Goal: Entertainment & Leisure: Browse casually

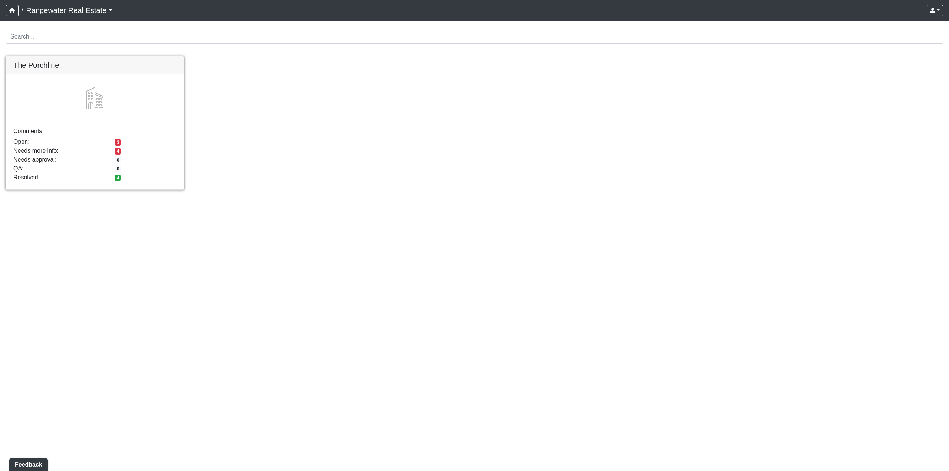
click at [87, 56] on link at bounding box center [95, 56] width 178 height 0
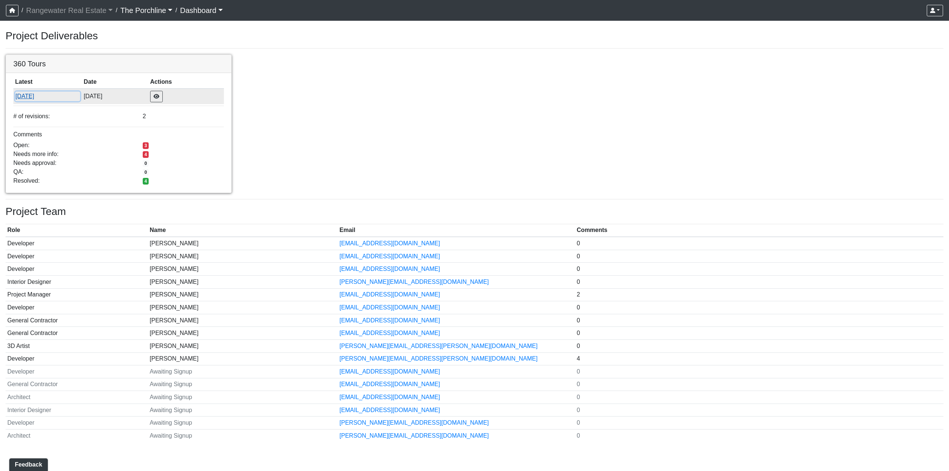
click at [30, 96] on button "8/15/2025" at bounding box center [47, 97] width 65 height 10
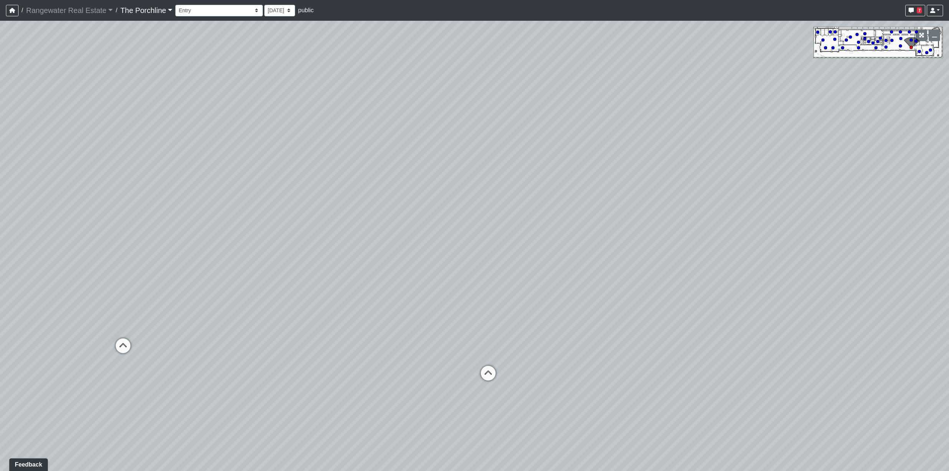
drag, startPoint x: 610, startPoint y: 264, endPoint x: 87, endPoint y: 238, distance: 523.0
click at [86, 240] on div "Loading... Seating Loading... Mailroom Entry Loading... Lounge Entry Loading...…" at bounding box center [474, 246] width 949 height 450
drag, startPoint x: 462, startPoint y: 189, endPoint x: 117, endPoint y: 213, distance: 346.0
click at [117, 213] on div "Loading... Seating Loading... Mailroom Entry Loading... Lounge Entry Loading...…" at bounding box center [474, 246] width 949 height 450
drag, startPoint x: 278, startPoint y: 182, endPoint x: 64, endPoint y: 191, distance: 214.8
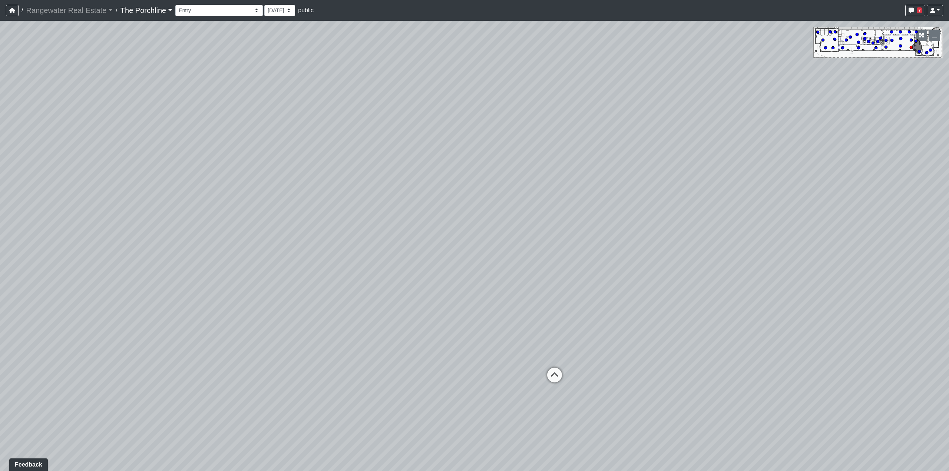
click at [64, 191] on div "Loading... Seating Loading... Mailroom Entry Loading... Lounge Entry Loading...…" at bounding box center [474, 246] width 949 height 450
click at [557, 374] on icon at bounding box center [555, 379] width 22 height 22
click at [427, 251] on icon at bounding box center [425, 255] width 22 height 22
drag, startPoint x: 387, startPoint y: 238, endPoint x: 627, endPoint y: 235, distance: 239.9
click at [627, 235] on div "Loading... Seating Loading... Mailroom Entry Loading... Lounge Entry Loading...…" at bounding box center [474, 246] width 949 height 450
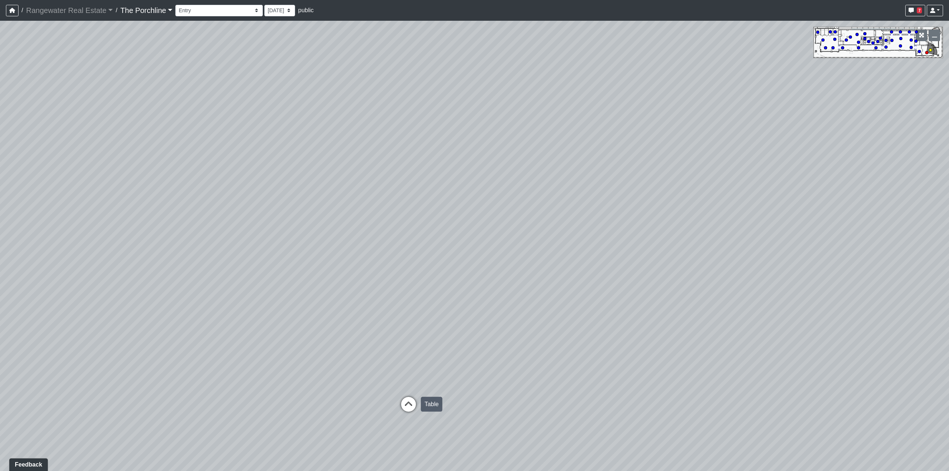
click at [410, 403] on icon at bounding box center [408, 408] width 22 height 22
drag, startPoint x: 394, startPoint y: 270, endPoint x: 718, endPoint y: 179, distance: 335.7
click at [718, 179] on div "Loading... Seating Loading... Mailroom Entry Loading... Lounge Entry Loading...…" at bounding box center [474, 246] width 949 height 450
drag, startPoint x: 363, startPoint y: 275, endPoint x: 785, endPoint y: 240, distance: 422.6
click at [785, 240] on div "Loading... Seating Loading... Mailroom Entry Loading... Lounge Entry Loading...…" at bounding box center [474, 246] width 949 height 450
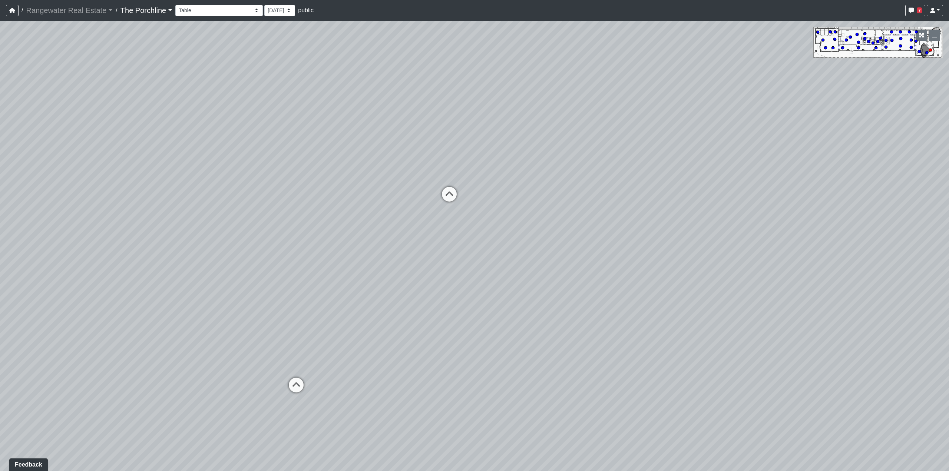
drag, startPoint x: 324, startPoint y: 241, endPoint x: 786, endPoint y: 296, distance: 464.5
click at [786, 296] on div "Loading... Seating Loading... Mailroom Entry Loading... Lounge Entry Loading...…" at bounding box center [474, 246] width 949 height 450
drag, startPoint x: 309, startPoint y: 219, endPoint x: 73, endPoint y: 262, distance: 240.0
click at [73, 262] on div "Loading... Seating Loading... Mailroom Entry Loading... Lounge Entry Loading...…" at bounding box center [474, 246] width 949 height 450
drag, startPoint x: 556, startPoint y: 228, endPoint x: 152, endPoint y: 234, distance: 403.8
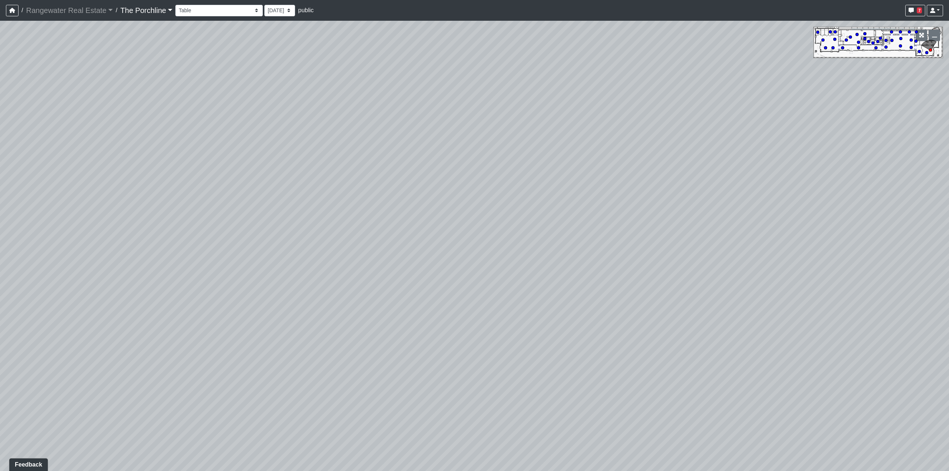
click at [152, 234] on div "Loading... Seating Loading... Mailroom Entry Loading... Lounge Entry Loading...…" at bounding box center [474, 246] width 949 height 450
drag, startPoint x: 501, startPoint y: 216, endPoint x: 246, endPoint y: 216, distance: 254.3
click at [246, 216] on div "Loading... Seating Loading... Mailroom Entry Loading... Lounge Entry Loading...…" at bounding box center [474, 246] width 949 height 450
drag, startPoint x: 246, startPoint y: 213, endPoint x: 166, endPoint y: 228, distance: 81.7
click at [166, 228] on div "Loading... Seating Loading... Mailroom Entry Loading... Lounge Entry Loading...…" at bounding box center [474, 246] width 949 height 450
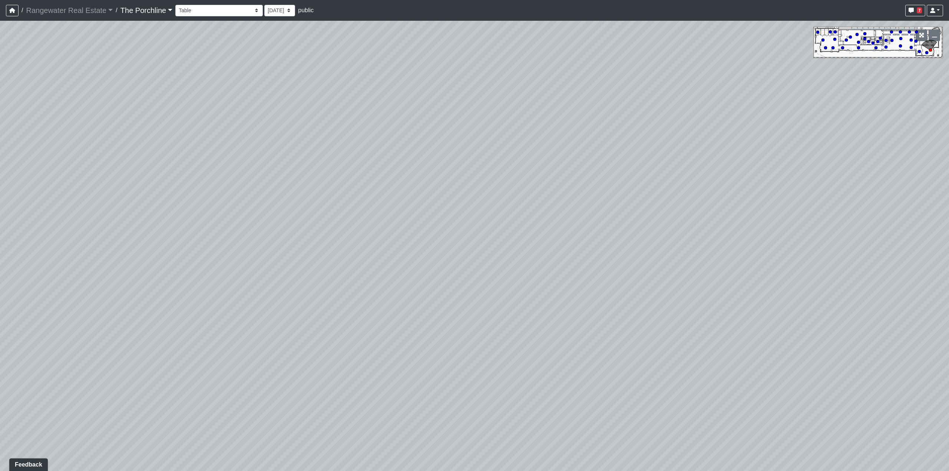
drag, startPoint x: 175, startPoint y: 251, endPoint x: 492, endPoint y: 252, distance: 317.0
click at [492, 252] on div "Loading... Seating Loading... Mailroom Entry Loading... Lounge Entry Loading...…" at bounding box center [474, 246] width 949 height 450
drag, startPoint x: 271, startPoint y: 266, endPoint x: 544, endPoint y: 268, distance: 272.9
click at [544, 268] on div "Loading... Seating Loading... Mailroom Entry Loading... Lounge Entry Loading...…" at bounding box center [474, 246] width 949 height 450
drag, startPoint x: 370, startPoint y: 260, endPoint x: 522, endPoint y: 261, distance: 152.4
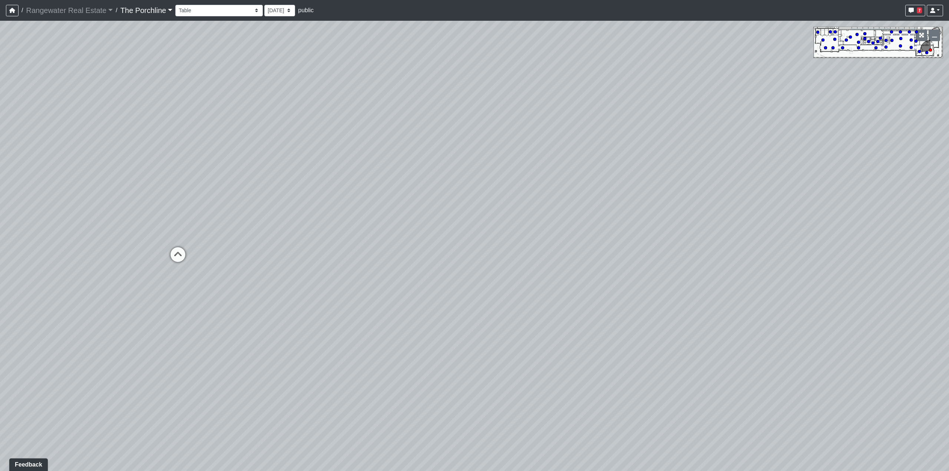
click at [520, 262] on div "Loading... Seating Loading... Mailroom Entry Loading... Lounge Entry Loading...…" at bounding box center [474, 246] width 949 height 450
drag, startPoint x: 214, startPoint y: 238, endPoint x: 485, endPoint y: 256, distance: 272.0
click at [485, 256] on div "Loading... Seating Loading... Mailroom Entry Loading... Lounge Entry Loading...…" at bounding box center [474, 246] width 949 height 450
drag, startPoint x: 265, startPoint y: 244, endPoint x: 476, endPoint y: 250, distance: 211.4
click at [476, 250] on div "Loading... Seating Loading... Mailroom Entry Loading... Lounge Entry Loading...…" at bounding box center [474, 246] width 949 height 450
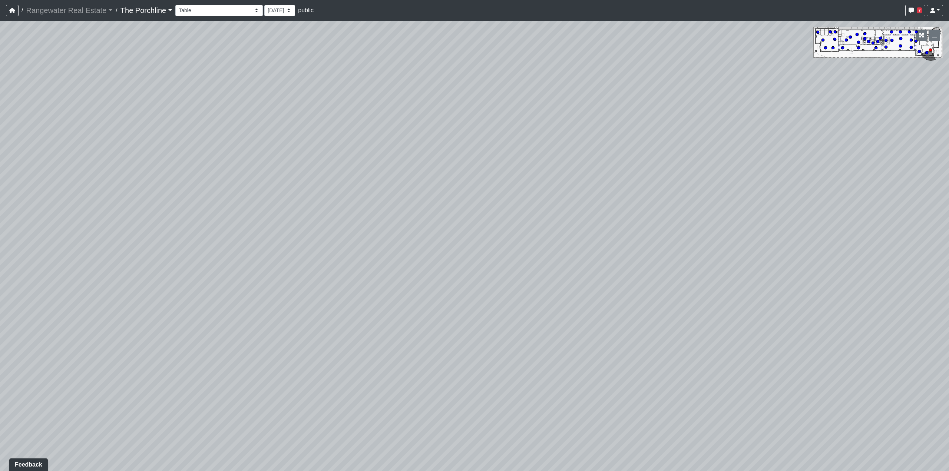
drag, startPoint x: 244, startPoint y: 240, endPoint x: 432, endPoint y: 242, distance: 187.2
click at [432, 242] on div "Loading... Seating Loading... Mailroom Entry Loading... Lounge Entry Loading...…" at bounding box center [474, 246] width 949 height 450
drag, startPoint x: 303, startPoint y: 284, endPoint x: 313, endPoint y: 229, distance: 55.4
click at [313, 229] on div "Loading... Seating Loading... Mailroom Entry Loading... Lounge Entry Loading...…" at bounding box center [474, 246] width 949 height 450
drag, startPoint x: 261, startPoint y: 208, endPoint x: 268, endPoint y: 254, distance: 46.9
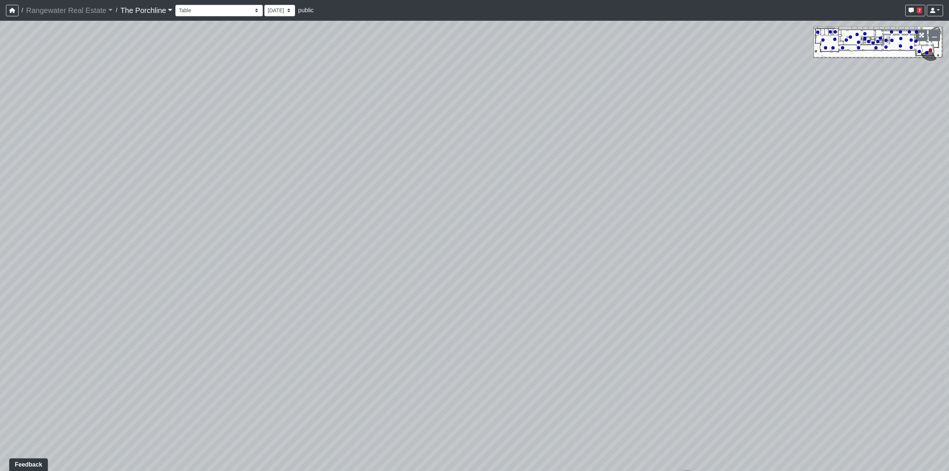
click at [268, 254] on div "Loading... Seating Loading... Mailroom Entry Loading... Lounge Entry Loading...…" at bounding box center [474, 246] width 949 height 450
drag, startPoint x: 203, startPoint y: 268, endPoint x: 233, endPoint y: 256, distance: 32.3
click at [126, 261] on div "Loading... Seating Loading... Mailroom Entry Loading... Lounge Entry Loading...…" at bounding box center [474, 246] width 949 height 450
drag, startPoint x: 564, startPoint y: 241, endPoint x: 219, endPoint y: 223, distance: 344.5
click at [212, 234] on div "Loading... Seating Loading... Mailroom Entry Loading... Lounge Entry Loading...…" at bounding box center [474, 246] width 949 height 450
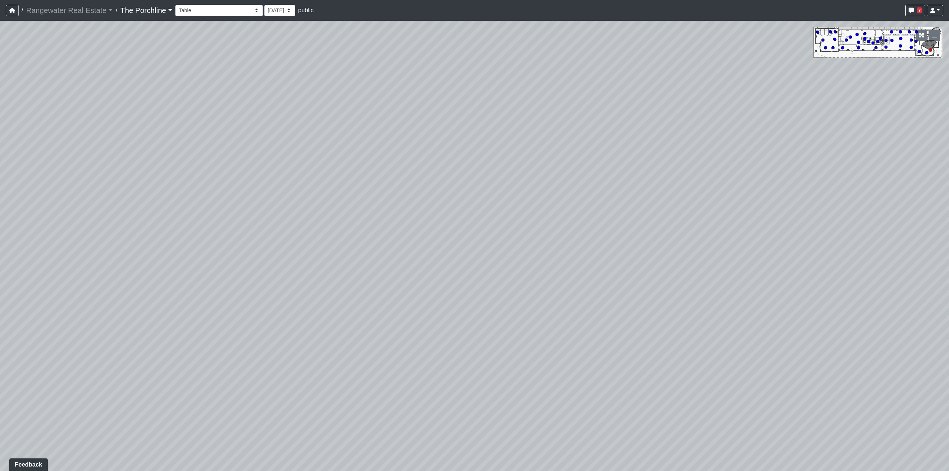
drag, startPoint x: 548, startPoint y: 221, endPoint x: 267, endPoint y: 224, distance: 281.4
click at [267, 224] on div "Loading... Seating Loading... Mailroom Entry Loading... Lounge Entry Loading...…" at bounding box center [474, 246] width 949 height 450
drag, startPoint x: 130, startPoint y: 301, endPoint x: 372, endPoint y: 287, distance: 242.5
click at [366, 286] on div "Loading... Seating Loading... Mailroom Entry Loading... Lounge Entry Loading...…" at bounding box center [474, 246] width 949 height 450
drag, startPoint x: 152, startPoint y: 269, endPoint x: 366, endPoint y: 294, distance: 215.4
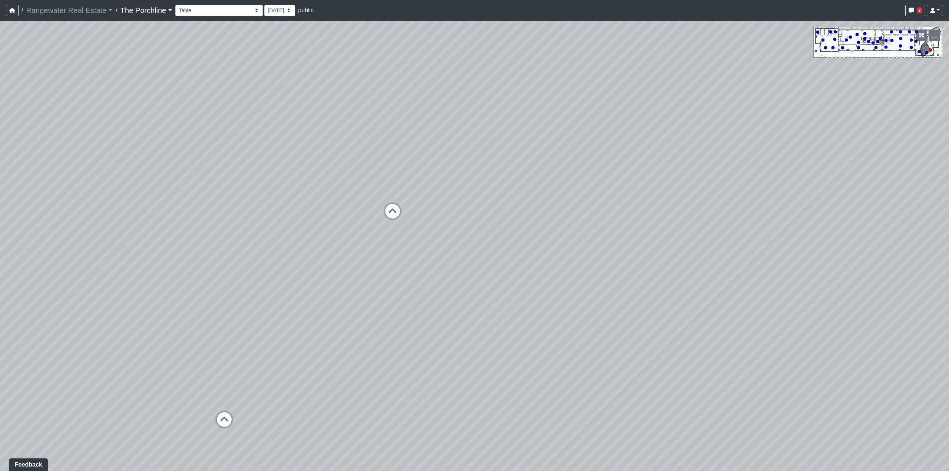
click at [360, 293] on div "Loading... Seating Loading... Mailroom Entry Loading... Lounge Entry Loading...…" at bounding box center [474, 246] width 949 height 450
drag, startPoint x: 188, startPoint y: 270, endPoint x: 249, endPoint y: 295, distance: 66.0
click at [249, 295] on div "Loading... Seating Loading... Mailroom Entry Loading... Lounge Entry Loading...…" at bounding box center [474, 246] width 949 height 450
drag, startPoint x: 358, startPoint y: 255, endPoint x: 556, endPoint y: 245, distance: 198.2
click at [556, 245] on div "Loading... Seating Loading... Mailroom Entry Loading... Lounge Entry Loading...…" at bounding box center [474, 246] width 949 height 450
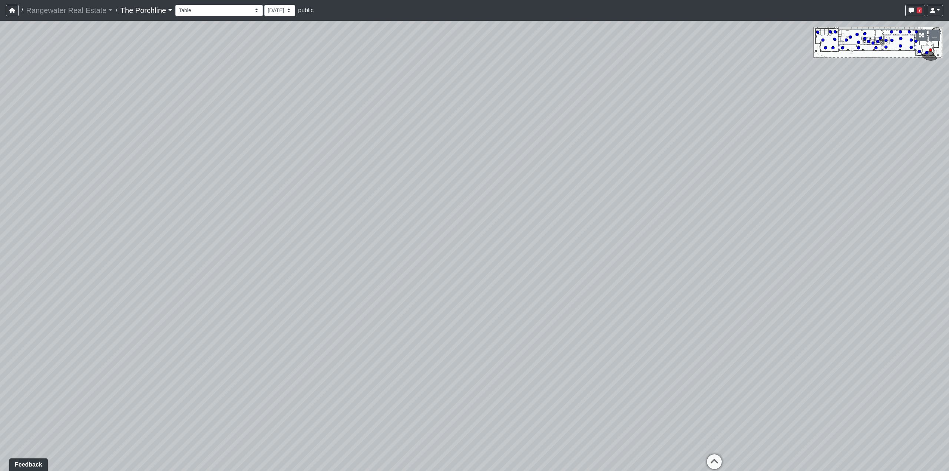
drag, startPoint x: 585, startPoint y: 282, endPoint x: 216, endPoint y: 188, distance: 381.4
click at [217, 188] on div "Loading... Seating Loading... Mailroom Entry Loading... Lounge Entry Loading...…" at bounding box center [474, 246] width 949 height 450
drag, startPoint x: 514, startPoint y: 225, endPoint x: 370, endPoint y: 260, distance: 147.5
click at [370, 260] on div "Loading... Seating Loading... Mailroom Entry Loading... Lounge Entry Loading...…" at bounding box center [474, 246] width 949 height 450
click at [473, 184] on icon at bounding box center [475, 186] width 22 height 22
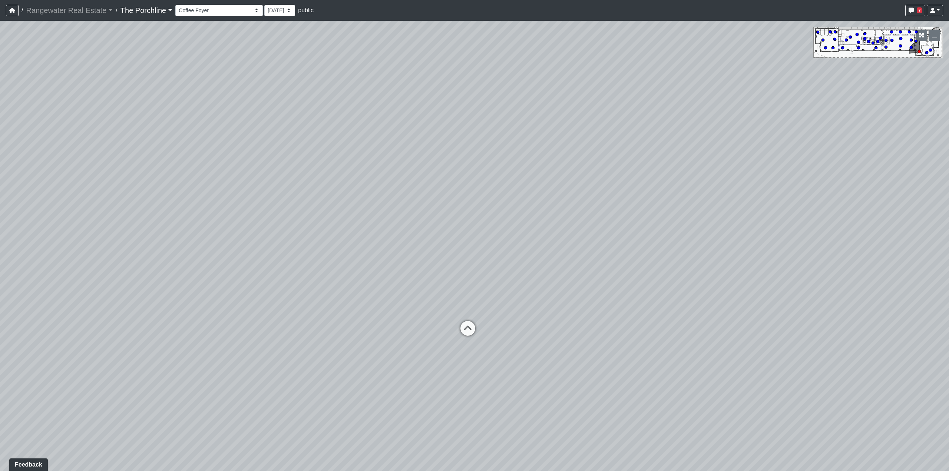
drag, startPoint x: 514, startPoint y: 171, endPoint x: 130, endPoint y: 198, distance: 385.1
click at [119, 198] on div "Loading... Seating Loading... Mailroom Entry Loading... Lounge Entry Loading...…" at bounding box center [474, 246] width 949 height 450
drag, startPoint x: 605, startPoint y: 172, endPoint x: 199, endPoint y: 227, distance: 409.6
click at [199, 227] on div "Loading... Seating Loading... Mailroom Entry Loading... Lounge Entry Loading...…" at bounding box center [474, 246] width 949 height 450
drag, startPoint x: 395, startPoint y: 177, endPoint x: 663, endPoint y: 147, distance: 269.3
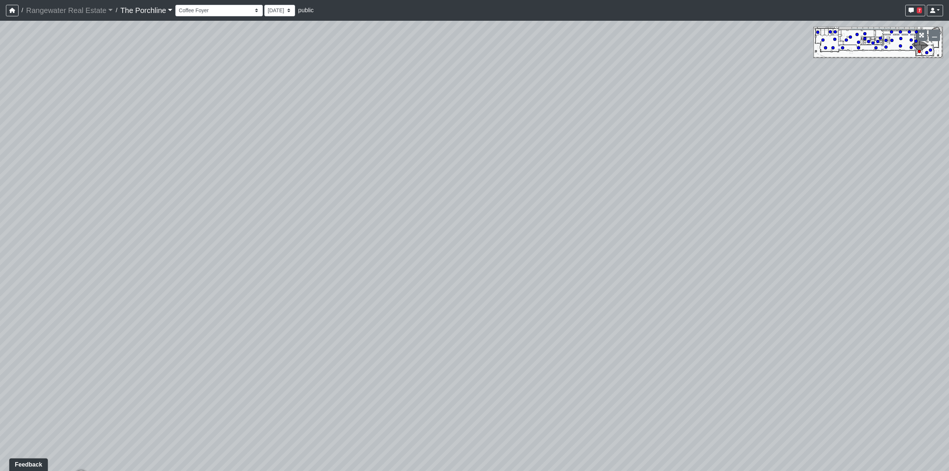
click at [658, 147] on div "Loading... Seating Loading... Mailroom Entry Loading... Lounge Entry Loading...…" at bounding box center [474, 246] width 949 height 450
drag, startPoint x: 444, startPoint y: 155, endPoint x: 689, endPoint y: 146, distance: 244.9
click at [689, 146] on div "Loading... Seating Loading... Mailroom Entry Loading... Lounge Entry Loading...…" at bounding box center [474, 246] width 949 height 450
drag, startPoint x: 479, startPoint y: 139, endPoint x: 724, endPoint y: 134, distance: 245.8
click at [724, 134] on div "Loading... Seating Loading... Mailroom Entry Loading... Lounge Entry Loading...…" at bounding box center [474, 246] width 949 height 450
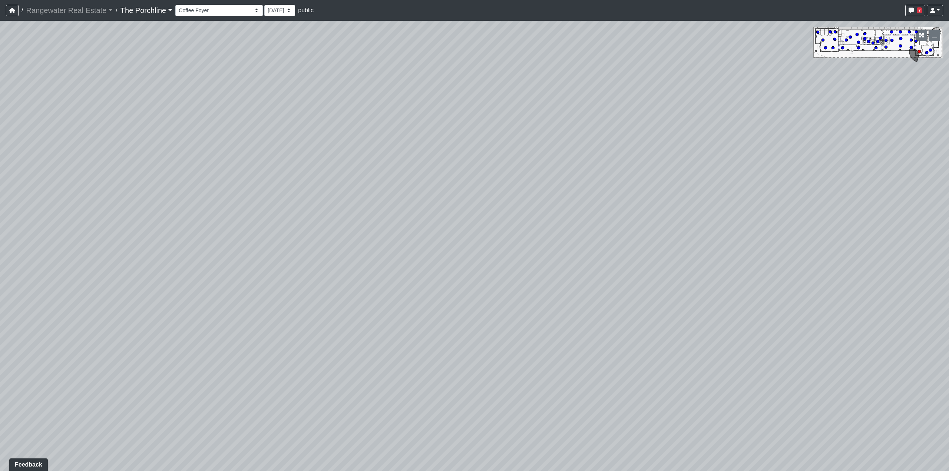
drag, startPoint x: 294, startPoint y: 169, endPoint x: 256, endPoint y: 216, distance: 60.6
click at [202, 219] on div "Loading... Seating Loading... Mailroom Entry Loading... Lounge Entry Loading...…" at bounding box center [474, 246] width 949 height 450
drag, startPoint x: 540, startPoint y: 199, endPoint x: 232, endPoint y: 182, distance: 308.2
click at [232, 182] on div "Loading... Seating Loading... Mailroom Entry Loading... Lounge Entry Loading...…" at bounding box center [474, 246] width 949 height 450
drag, startPoint x: 513, startPoint y: 169, endPoint x: 538, endPoint y: 156, distance: 27.9
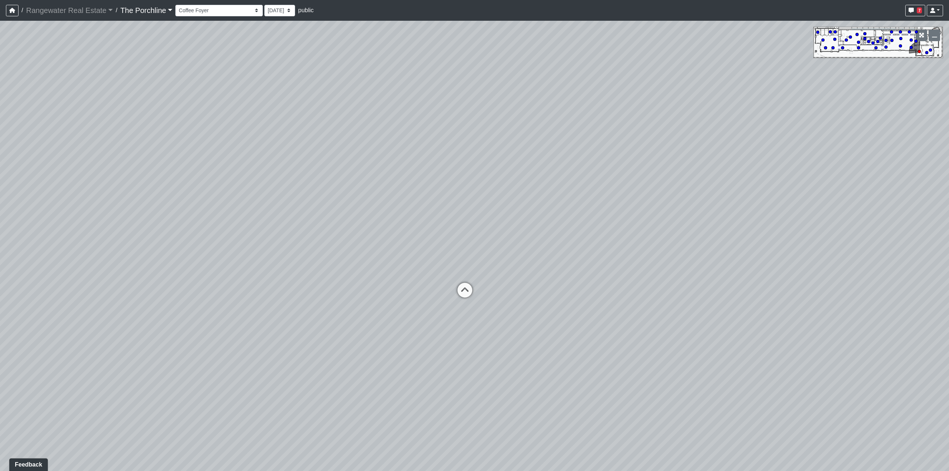
click at [538, 155] on div "Loading... Seating Loading... Mailroom Entry Loading... Lounge Entry Loading...…" at bounding box center [474, 246] width 949 height 450
click at [480, 275] on icon at bounding box center [479, 282] width 22 height 22
click at [376, 197] on icon at bounding box center [372, 199] width 22 height 22
drag, startPoint x: 607, startPoint y: 198, endPoint x: 335, endPoint y: 210, distance: 272.7
click at [337, 209] on div "Loading... Seating Loading... Mailroom Entry Loading... Lounge Entry Loading...…" at bounding box center [474, 246] width 949 height 450
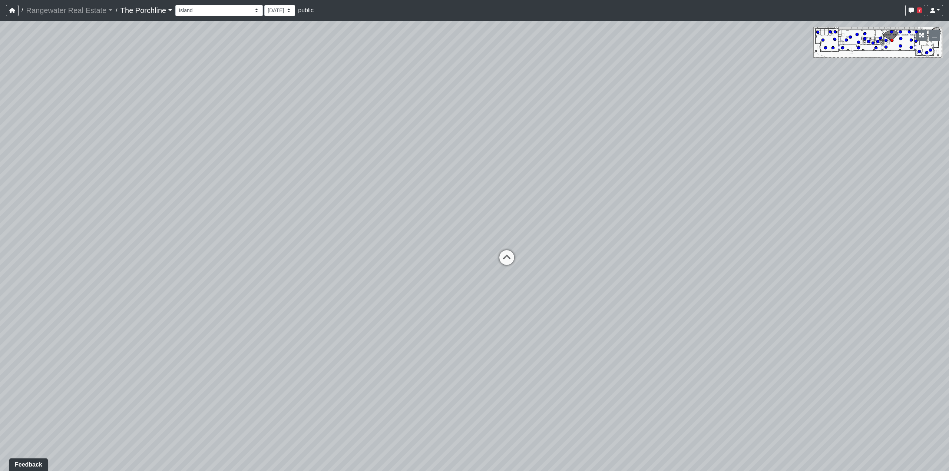
drag, startPoint x: 577, startPoint y: 210, endPoint x: 290, endPoint y: 227, distance: 287.5
click at [305, 231] on div "Loading... Seating Loading... Mailroom Entry Loading... Lounge Entry Loading...…" at bounding box center [474, 246] width 949 height 450
drag, startPoint x: 440, startPoint y: 224, endPoint x: 425, endPoint y: 219, distance: 16.6
click at [425, 219] on div "Loading... Seating Loading... Mailroom Entry Loading... Lounge Entry Loading...…" at bounding box center [474, 246] width 949 height 450
click at [465, 275] on icon at bounding box center [470, 276] width 22 height 22
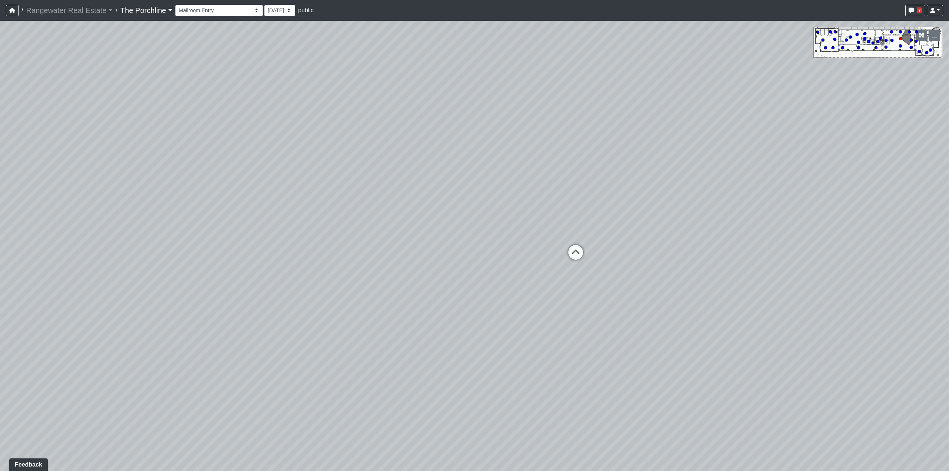
drag, startPoint x: 678, startPoint y: 190, endPoint x: 589, endPoint y: 195, distance: 89.5
click at [589, 195] on div "Loading... Seating Loading... Mailroom Entry Loading... Lounge Entry Loading...…" at bounding box center [474, 246] width 949 height 450
drag, startPoint x: 633, startPoint y: 192, endPoint x: 503, endPoint y: 300, distance: 169.3
click at [503, 300] on div "Loading... Seating Loading... Mailroom Entry Loading... Lounge Entry Loading...…" at bounding box center [474, 246] width 949 height 450
drag, startPoint x: 634, startPoint y: 306, endPoint x: 450, endPoint y: 250, distance: 192.8
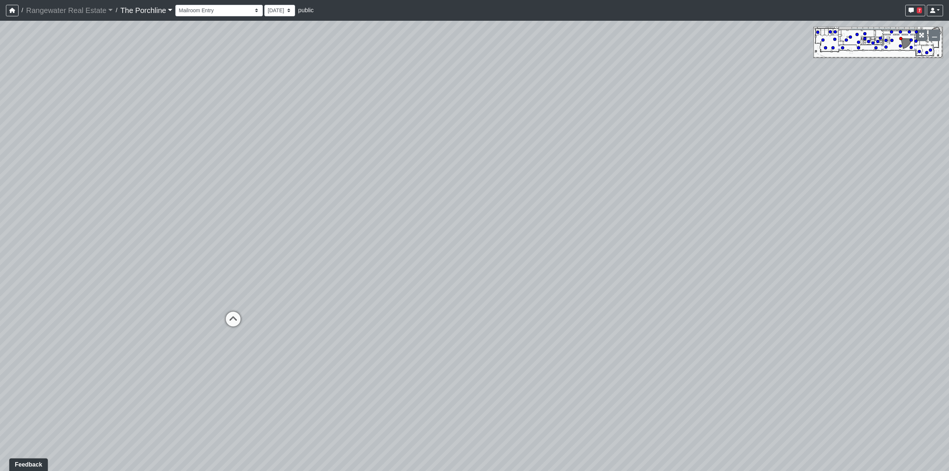
click at [204, 250] on div "Loading... Seating Loading... Mailroom Entry Loading... Lounge Entry Loading...…" at bounding box center [474, 246] width 949 height 450
drag, startPoint x: 491, startPoint y: 249, endPoint x: 51, endPoint y: 245, distance: 440.1
click at [51, 245] on div "Loading... Seating Loading... Mailroom Entry Loading... Lounge Entry Loading...…" at bounding box center [474, 246] width 949 height 450
drag, startPoint x: 428, startPoint y: 234, endPoint x: 228, endPoint y: 221, distance: 200.3
click at [228, 221] on div "Loading... Seating Loading... Mailroom Entry Loading... Lounge Entry Loading...…" at bounding box center [474, 246] width 949 height 450
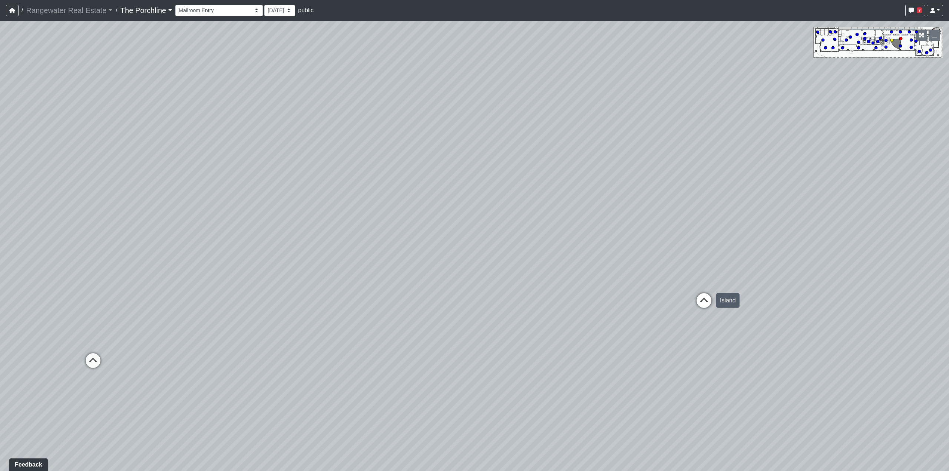
click at [707, 301] on icon at bounding box center [704, 304] width 22 height 22
drag, startPoint x: 453, startPoint y: 217, endPoint x: 484, endPoint y: 260, distance: 53.6
click at [484, 260] on div "Loading... Seating Loading... Mailroom Entry Loading... Lounge Entry Loading...…" at bounding box center [474, 246] width 949 height 450
click at [219, 9] on select "Entry Grandhall Entry Island Kitchen Lounge Lounge Entry Mailroom Entry Seating…" at bounding box center [218, 10] width 87 height 11
click at [175, 5] on select "Entry Grandhall Entry Island Kitchen Lounge Lounge Entry Mailroom Entry Seating…" at bounding box center [218, 10] width 87 height 11
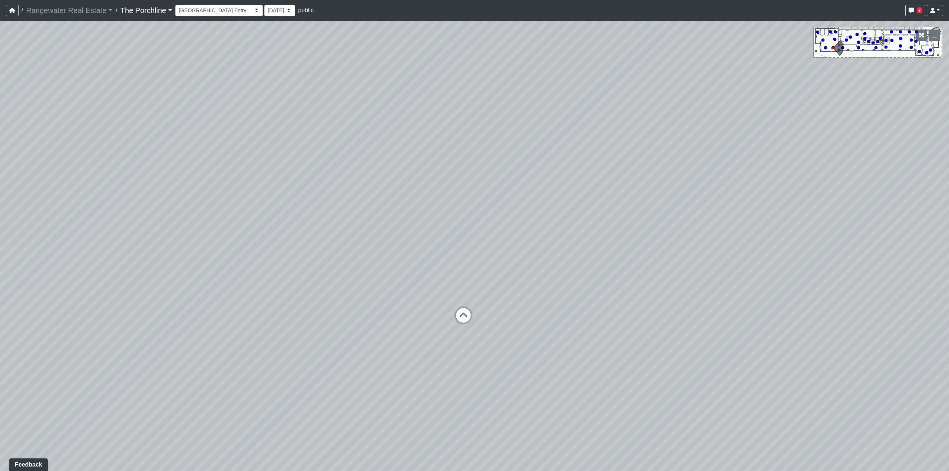
drag, startPoint x: 392, startPoint y: 190, endPoint x: 374, endPoint y: 175, distance: 23.7
click at [374, 175] on div "Loading... Seating Loading... Mailroom Entry Loading... Lounge Entry Loading...…" at bounding box center [474, 246] width 949 height 450
click at [468, 315] on icon at bounding box center [463, 319] width 22 height 22
click at [463, 284] on icon at bounding box center [463, 285] width 22 height 22
click at [463, 284] on icon at bounding box center [463, 280] width 22 height 22
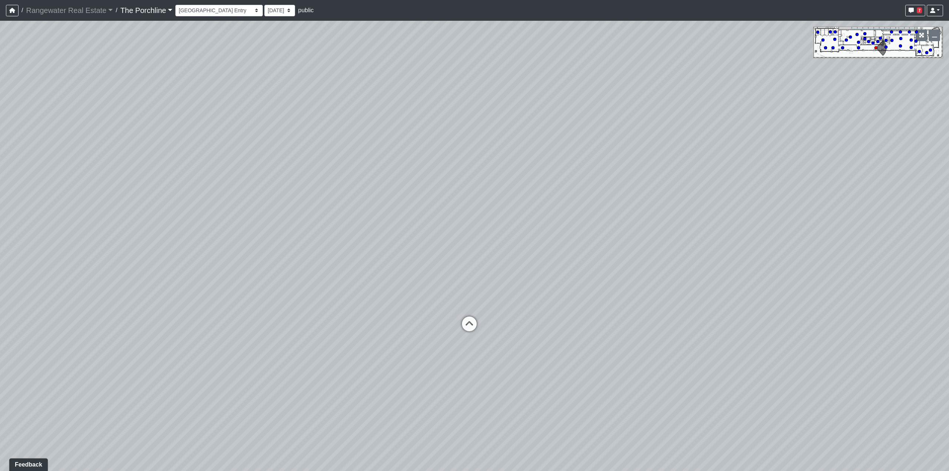
drag, startPoint x: 326, startPoint y: 241, endPoint x: 601, endPoint y: 245, distance: 275.1
click at [661, 250] on div "Loading... Seating Loading... Mailroom Entry Loading... Lounge Entry Loading...…" at bounding box center [474, 246] width 949 height 450
drag, startPoint x: 349, startPoint y: 255, endPoint x: 596, endPoint y: 245, distance: 247.1
click at [668, 260] on div "Loading... Seating Loading... Mailroom Entry Loading... Lounge Entry Loading...…" at bounding box center [474, 246] width 949 height 450
drag, startPoint x: 260, startPoint y: 223, endPoint x: 519, endPoint y: 241, distance: 259.0
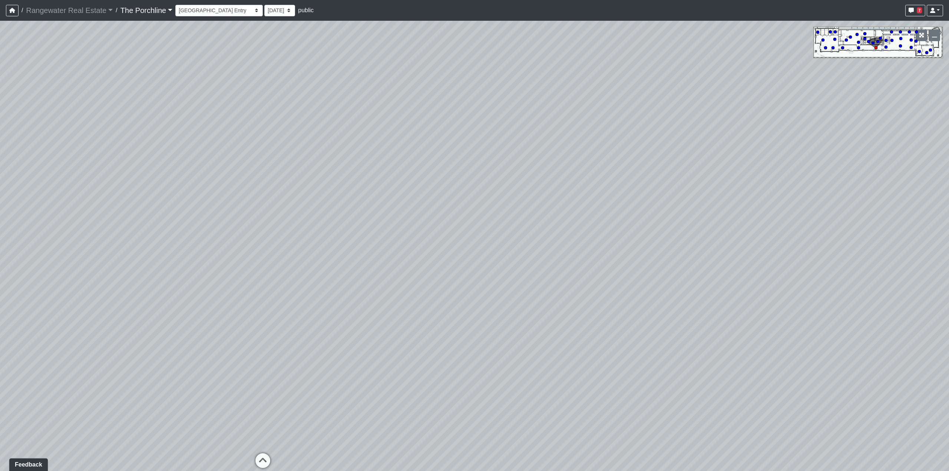
click at [533, 242] on div "Loading... Seating Loading... Mailroom Entry Loading... Lounge Entry Loading...…" at bounding box center [474, 246] width 949 height 450
drag, startPoint x: 256, startPoint y: 213, endPoint x: 270, endPoint y: 194, distance: 23.4
click at [270, 194] on div "Loading... Seating Loading... Mailroom Entry Loading... Lounge Entry Loading...…" at bounding box center [474, 246] width 949 height 450
click at [231, 317] on icon at bounding box center [231, 316] width 22 height 22
click at [231, 317] on icon at bounding box center [231, 323] width 22 height 22
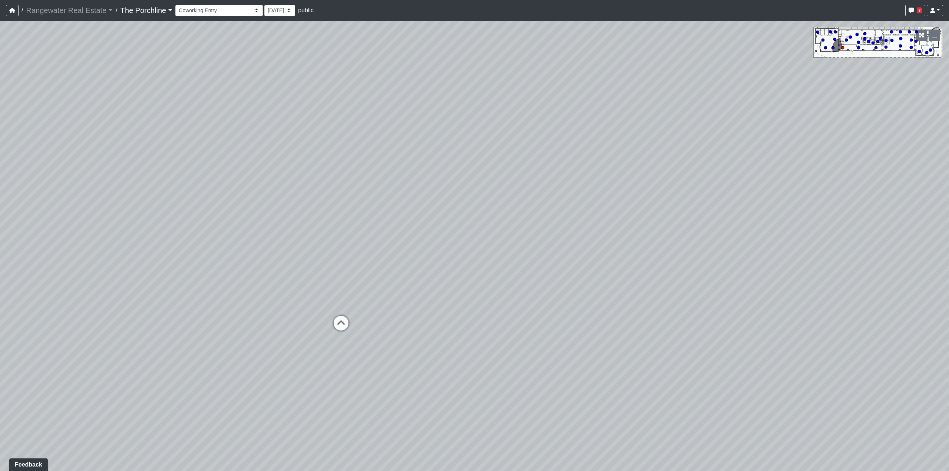
drag, startPoint x: 192, startPoint y: 230, endPoint x: 314, endPoint y: 202, distance: 124.8
click at [314, 202] on div "Loading... Seating Loading... Mailroom Entry Loading... Lounge Entry Loading...…" at bounding box center [474, 246] width 949 height 450
drag, startPoint x: 248, startPoint y: 274, endPoint x: 374, endPoint y: 258, distance: 127.4
click at [502, 272] on div "Loading... Seating Loading... Mailroom Entry Loading... Lounge Entry Loading...…" at bounding box center [474, 246] width 949 height 450
drag, startPoint x: 286, startPoint y: 250, endPoint x: 511, endPoint y: 265, distance: 225.6
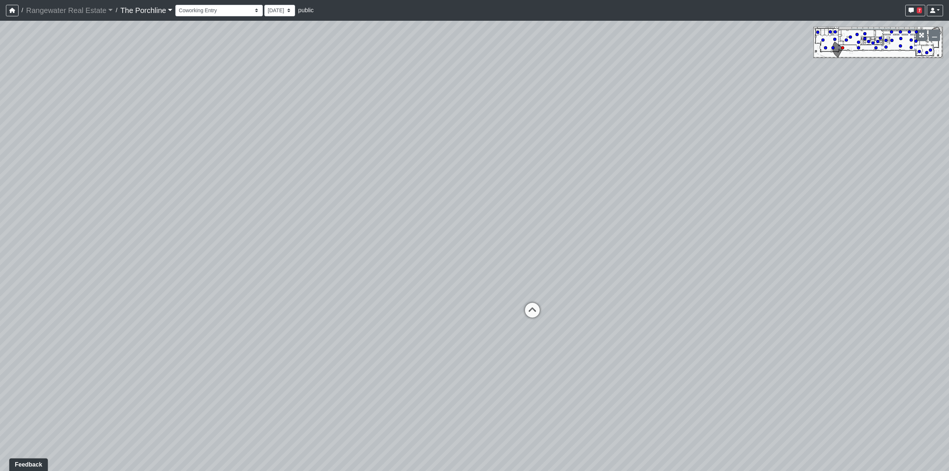
click at [506, 265] on div "Loading... Seating Loading... Mailroom Entry Loading... Lounge Entry Loading...…" at bounding box center [474, 246] width 949 height 450
drag, startPoint x: 387, startPoint y: 252, endPoint x: 480, endPoint y: 253, distance: 93.1
click at [503, 252] on div "Loading... Seating Loading... Mailroom Entry Loading... Lounge Entry Loading...…" at bounding box center [474, 246] width 949 height 450
drag, startPoint x: 268, startPoint y: 235, endPoint x: 424, endPoint y: 247, distance: 156.2
click at [494, 245] on div "Loading... Seating Loading... Mailroom Entry Loading... Lounge Entry Loading...…" at bounding box center [474, 246] width 949 height 450
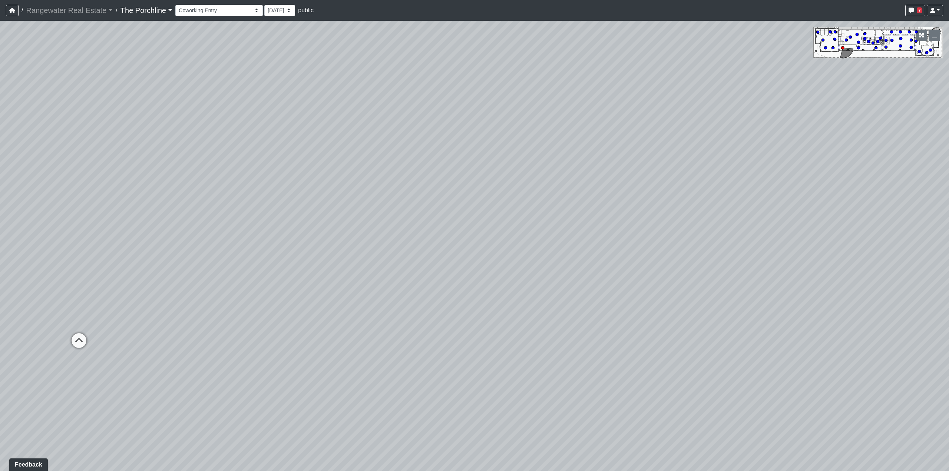
drag, startPoint x: 265, startPoint y: 241, endPoint x: 326, endPoint y: 231, distance: 61.7
click at [326, 231] on div "Loading... Seating Loading... Mailroom Entry Loading... Lounge Entry Loading...…" at bounding box center [474, 246] width 949 height 450
click at [171, 321] on icon at bounding box center [173, 324] width 22 height 22
drag, startPoint x: 440, startPoint y: 227, endPoint x: 155, endPoint y: 173, distance: 290.6
click at [152, 174] on div "Loading... Seating Loading... Mailroom Entry Loading... Lounge Entry Loading...…" at bounding box center [474, 246] width 949 height 450
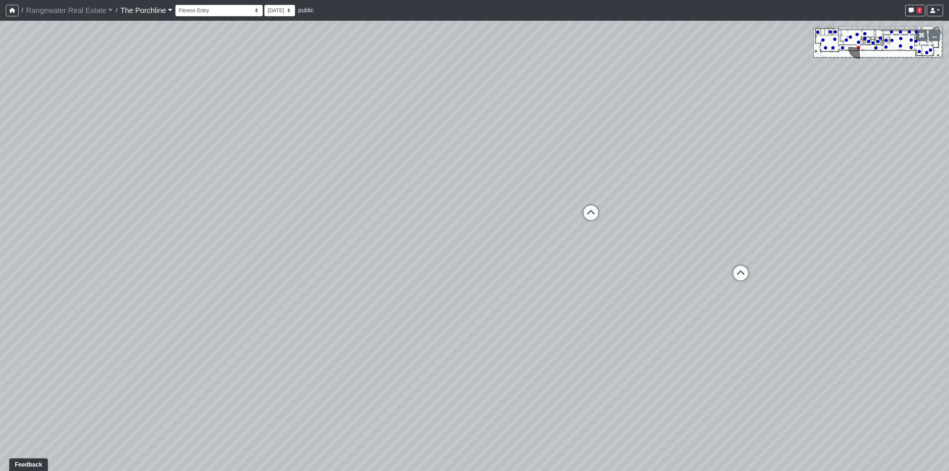
drag, startPoint x: 452, startPoint y: 213, endPoint x: 189, endPoint y: 245, distance: 264.8
click at [178, 249] on div "Loading... Seating Loading... Mailroom Entry Loading... Lounge Entry Loading...…" at bounding box center [474, 246] width 949 height 450
drag, startPoint x: 447, startPoint y: 195, endPoint x: 93, endPoint y: 197, distance: 354.4
click at [93, 197] on div "Loading... Seating Loading... Mailroom Entry Loading... Lounge Entry Loading...…" at bounding box center [474, 246] width 949 height 450
drag, startPoint x: 425, startPoint y: 167, endPoint x: 439, endPoint y: 257, distance: 91.6
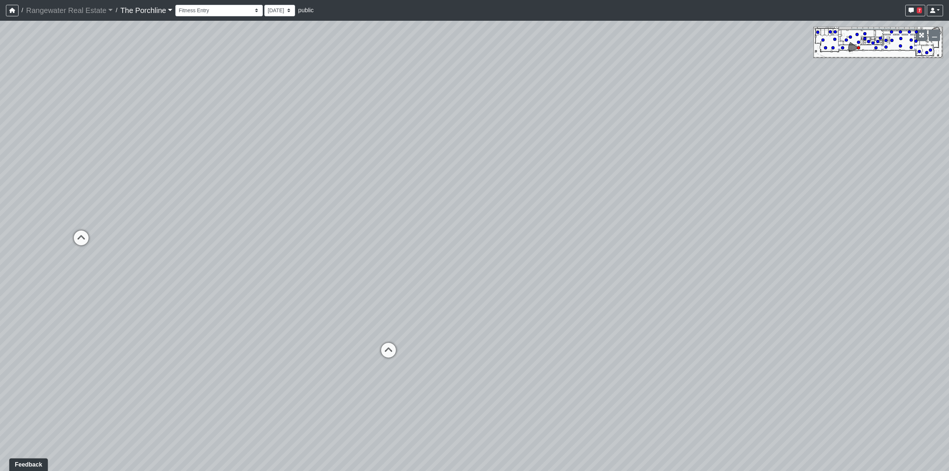
click at [439, 257] on div "Loading... Seating Loading... Mailroom Entry Loading... Lounge Entry Loading...…" at bounding box center [474, 246] width 949 height 450
drag, startPoint x: 427, startPoint y: 227, endPoint x: 405, endPoint y: 242, distance: 26.9
click at [405, 242] on div "Loading... Seating Loading... Mailroom Entry Loading... Lounge Entry Loading...…" at bounding box center [474, 246] width 949 height 450
click at [377, 357] on icon at bounding box center [378, 360] width 22 height 22
click at [372, 432] on icon at bounding box center [378, 434] width 22 height 22
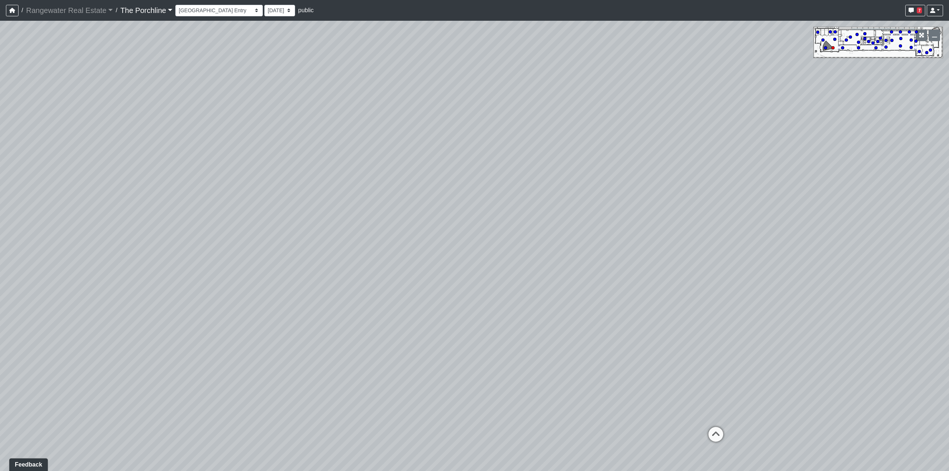
drag, startPoint x: 369, startPoint y: 174, endPoint x: 273, endPoint y: 189, distance: 97.9
click at [273, 189] on div "Loading... Seating Loading... Mailroom Entry Loading... Lounge Entry Loading...…" at bounding box center [474, 246] width 949 height 450
drag, startPoint x: 536, startPoint y: 252, endPoint x: 337, endPoint y: 201, distance: 205.6
click at [210, 199] on div "Loading... Seating Loading... Mailroom Entry Loading... Lounge Entry Loading...…" at bounding box center [474, 246] width 949 height 450
drag, startPoint x: 502, startPoint y: 196, endPoint x: 202, endPoint y: 164, distance: 302.0
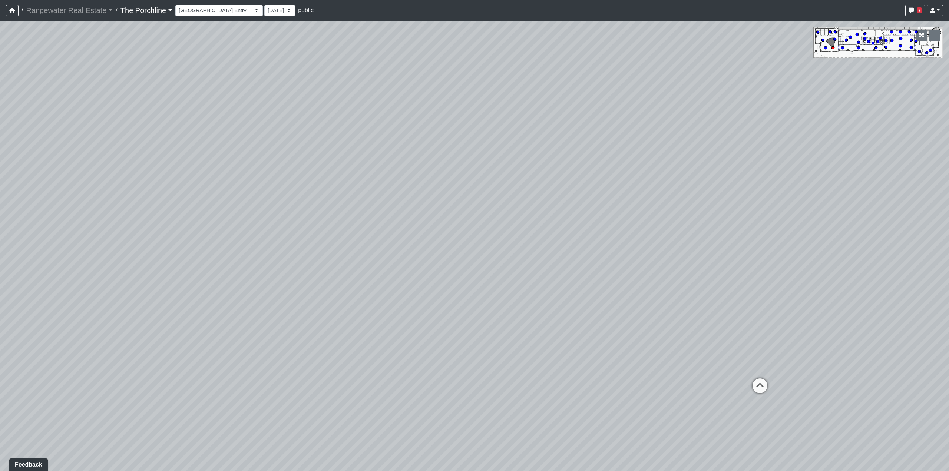
click at [202, 164] on div "Loading... Seating Loading... Mailroom Entry Loading... Lounge Entry Loading...…" at bounding box center [474, 246] width 949 height 450
click at [764, 389] on icon at bounding box center [760, 390] width 22 height 22
drag, startPoint x: 722, startPoint y: 249, endPoint x: 506, endPoint y: 308, distance: 223.7
click at [506, 308] on div "Loading... Seating Loading... Mailroom Entry Loading... Lounge Entry Loading...…" at bounding box center [474, 246] width 949 height 450
drag, startPoint x: 436, startPoint y: 243, endPoint x: 206, endPoint y: 209, distance: 233.0
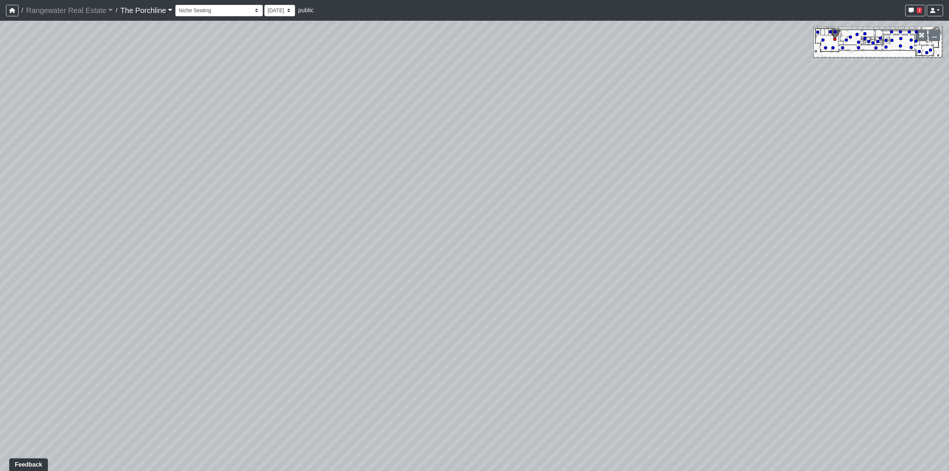
click at [170, 220] on div "Loading... Seating Loading... Mailroom Entry Loading... Lounge Entry Loading...…" at bounding box center [474, 246] width 949 height 450
drag, startPoint x: 535, startPoint y: 191, endPoint x: 133, endPoint y: 135, distance: 405.4
click at [134, 135] on div "Loading... Seating Loading... Mailroom Entry Loading... Lounge Entry Loading...…" at bounding box center [474, 246] width 949 height 450
drag, startPoint x: 501, startPoint y: 182, endPoint x: 123, endPoint y: 132, distance: 381.1
click at [123, 132] on div "Loading... Seating Loading... Mailroom Entry Loading... Lounge Entry Loading...…" at bounding box center [474, 246] width 949 height 450
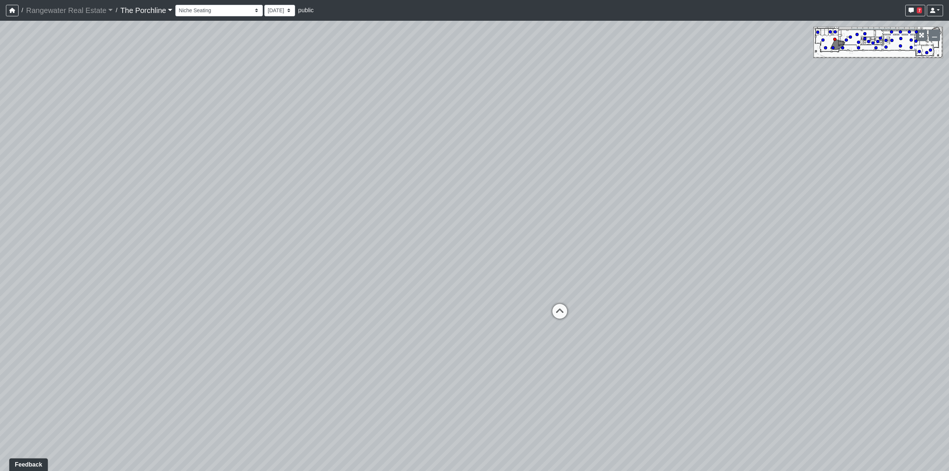
drag, startPoint x: 511, startPoint y: 190, endPoint x: 209, endPoint y: 220, distance: 302.9
click at [209, 220] on div "Loading... Seating Loading... Mailroom Entry Loading... Lounge Entry Loading...…" at bounding box center [474, 246] width 949 height 450
click at [222, 11] on select "Entry Grandhall Entry Island Kitchen Lounge Lounge Entry Mailroom Entry Seating…" at bounding box center [218, 10] width 87 height 11
click at [175, 5] on select "Entry Grandhall Entry Island Kitchen Lounge Lounge Entry Mailroom Entry Seating…" at bounding box center [218, 10] width 87 height 11
drag, startPoint x: 416, startPoint y: 189, endPoint x: 422, endPoint y: 163, distance: 27.5
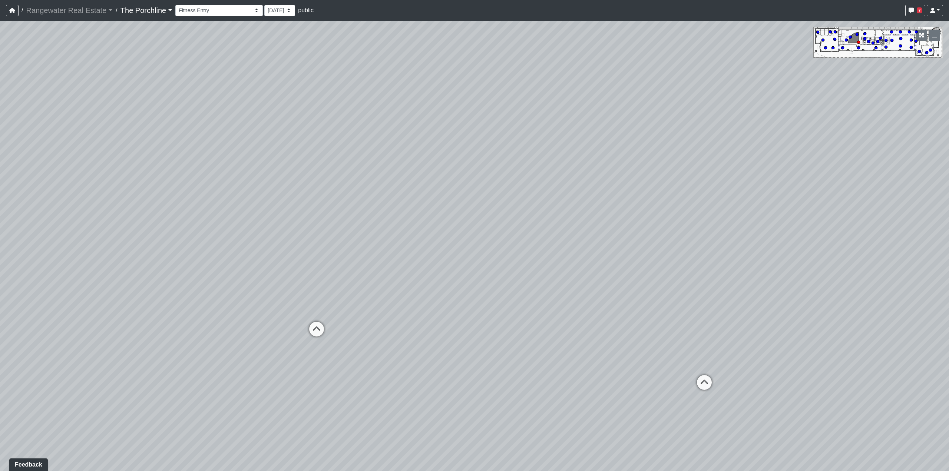
click at [419, 159] on div "Loading... Seating Loading... Mailroom Entry Loading... Lounge Entry Loading...…" at bounding box center [474, 246] width 949 height 450
drag, startPoint x: 232, startPoint y: 244, endPoint x: 770, endPoint y: 254, distance: 538.4
click at [770, 254] on div "Loading... Seating Loading... Mailroom Entry Loading... Lounge Entry Loading...…" at bounding box center [474, 246] width 949 height 450
drag, startPoint x: 292, startPoint y: 186, endPoint x: 449, endPoint y: 174, distance: 156.9
click at [449, 174] on div "Loading... Seating Loading... Mailroom Entry Loading... Lounge Entry Loading...…" at bounding box center [474, 246] width 949 height 450
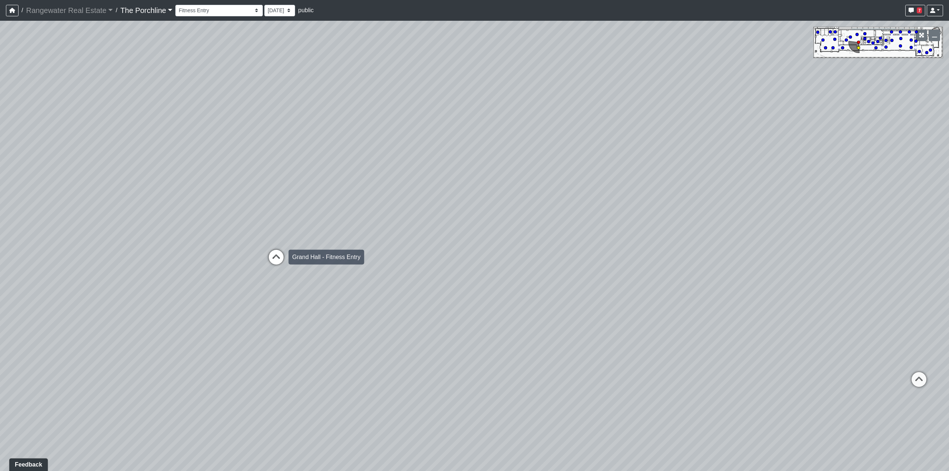
click at [269, 263] on icon at bounding box center [276, 261] width 22 height 22
drag, startPoint x: 570, startPoint y: 184, endPoint x: 349, endPoint y: 177, distance: 221.5
click at [349, 177] on div "Loading... Seating Loading... Mailroom Entry Loading... Lounge Entry Loading...…" at bounding box center [474, 246] width 949 height 450
click at [545, 272] on icon at bounding box center [546, 277] width 22 height 22
drag, startPoint x: 662, startPoint y: 192, endPoint x: 331, endPoint y: 179, distance: 331.0
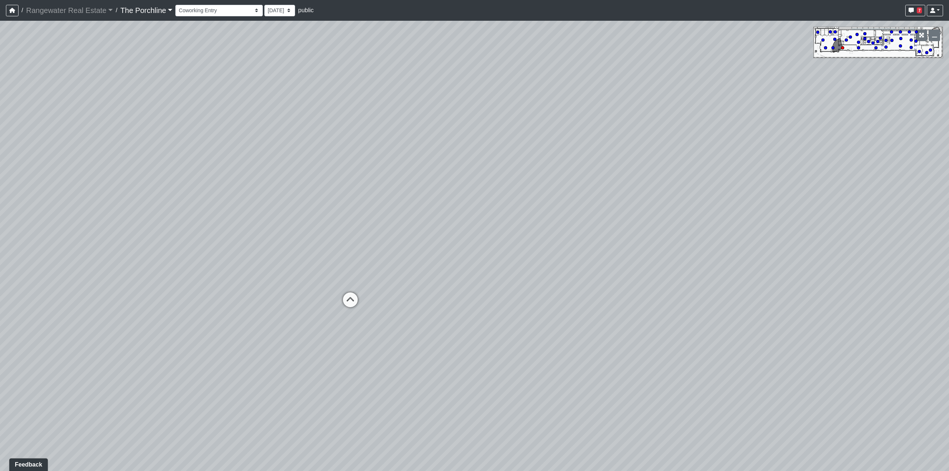
click at [322, 179] on div "Loading... Seating Loading... Mailroom Entry Loading... Lounge Entry Loading...…" at bounding box center [474, 246] width 949 height 450
drag, startPoint x: 557, startPoint y: 108, endPoint x: 232, endPoint y: 127, distance: 325.4
click at [219, 131] on div "Loading... Seating Loading... Mailroom Entry Loading... Lounge Entry Loading...…" at bounding box center [474, 246] width 949 height 450
drag, startPoint x: 586, startPoint y: 158, endPoint x: 280, endPoint y: 157, distance: 306.2
click at [280, 157] on div "Loading... Seating Loading... Mailroom Entry Loading... Lounge Entry Loading...…" at bounding box center [474, 246] width 949 height 450
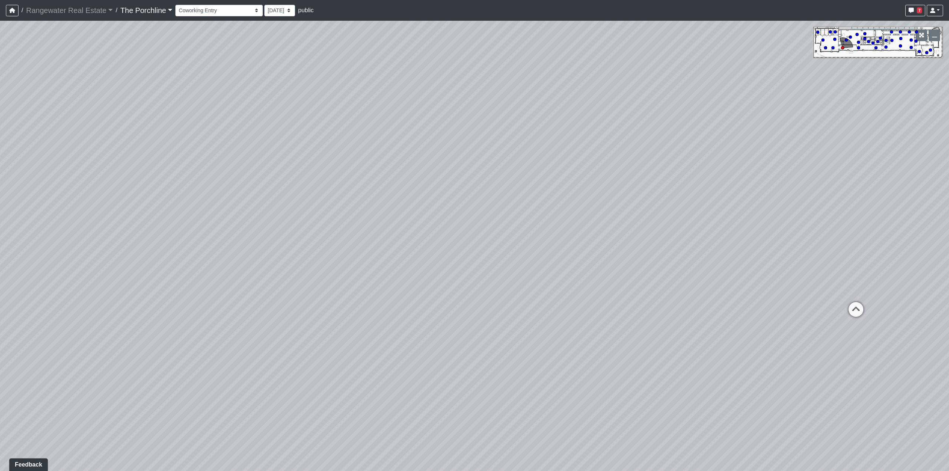
drag, startPoint x: 584, startPoint y: 164, endPoint x: 448, endPoint y: 161, distance: 136.1
click at [448, 161] on div "Loading... Seating Loading... Mailroom Entry Loading... Lounge Entry Loading...…" at bounding box center [474, 246] width 949 height 450
drag, startPoint x: 611, startPoint y: 167, endPoint x: 477, endPoint y: 155, distance: 135.1
click at [477, 155] on div "Loading... Seating Loading... Mailroom Entry Loading... Lounge Entry Loading...…" at bounding box center [474, 246] width 949 height 450
click at [681, 273] on icon at bounding box center [682, 282] width 22 height 22
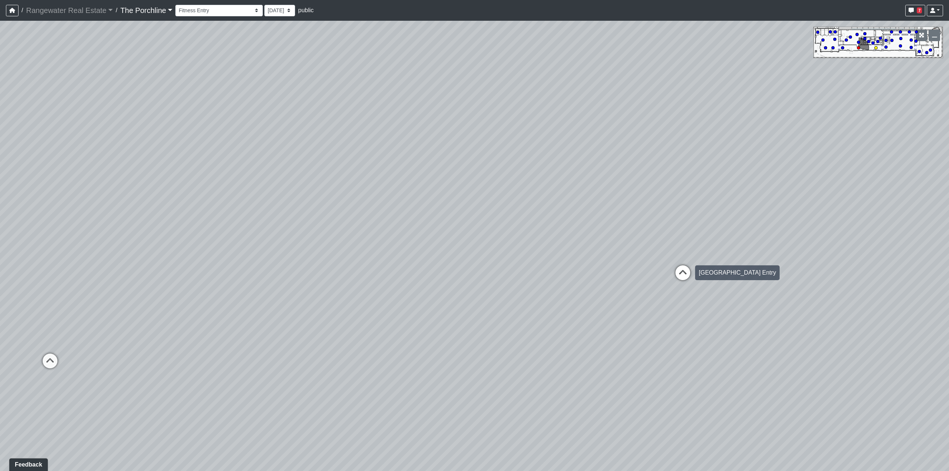
click at [682, 272] on icon at bounding box center [683, 276] width 22 height 22
select select "2Ce8R59uZo6oP3SjTUJxLC"
drag, startPoint x: 548, startPoint y: 192, endPoint x: 765, endPoint y: 217, distance: 218.8
click at [786, 215] on div "Loading... Seating Loading... Mailroom Entry Loading... Lounge Entry Loading...…" at bounding box center [474, 246] width 949 height 450
drag, startPoint x: 569, startPoint y: 194, endPoint x: 803, endPoint y: 249, distance: 240.0
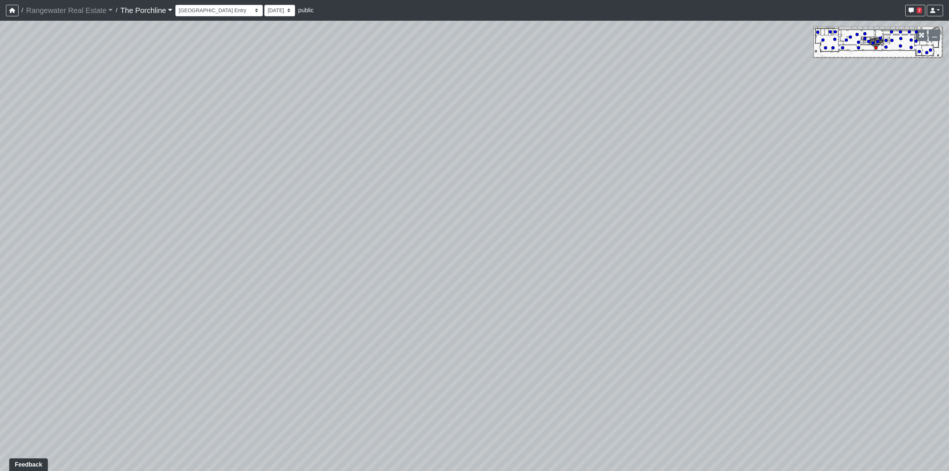
click at [803, 249] on div "Loading... Seating Loading... Mailroom Entry Loading... Lounge Entry Loading...…" at bounding box center [474, 246] width 949 height 450
drag, startPoint x: 577, startPoint y: 213, endPoint x: 835, endPoint y: 193, distance: 259.6
click at [835, 193] on div "Loading... Seating Loading... Mailroom Entry Loading... Lounge Entry Loading...…" at bounding box center [474, 246] width 949 height 450
drag, startPoint x: 535, startPoint y: 257, endPoint x: 757, endPoint y: 245, distance: 222.8
click at [757, 245] on div "Loading... Seating Loading... Mailroom Entry Loading... Lounge Entry Loading...…" at bounding box center [474, 246] width 949 height 450
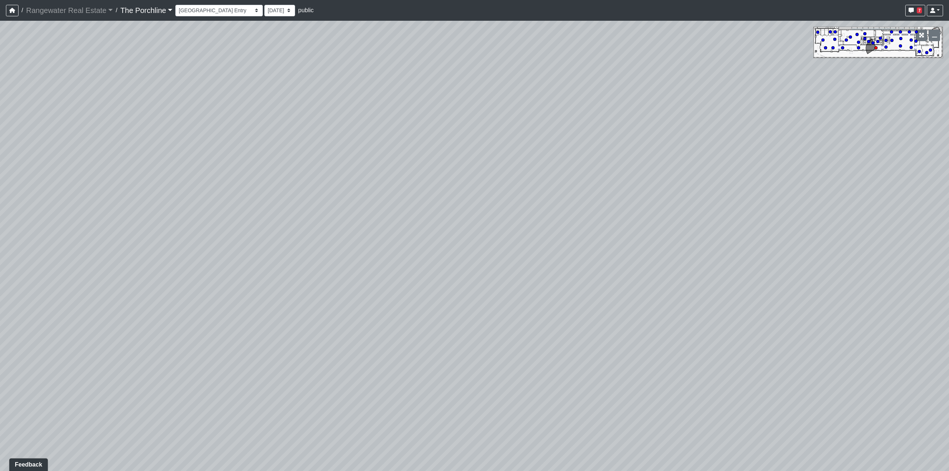
drag, startPoint x: 415, startPoint y: 230, endPoint x: 460, endPoint y: 436, distance: 210.5
click at [460, 436] on div "Loading... Seating Loading... Mailroom Entry Loading... Lounge Entry Loading...…" at bounding box center [474, 246] width 949 height 450
drag, startPoint x: 489, startPoint y: 188, endPoint x: 518, endPoint y: 210, distance: 36.0
click at [518, 210] on div "Loading... Seating Loading... Mailroom Entry Loading... Lounge Entry Loading...…" at bounding box center [474, 246] width 949 height 450
drag, startPoint x: 529, startPoint y: 310, endPoint x: 498, endPoint y: 185, distance: 128.8
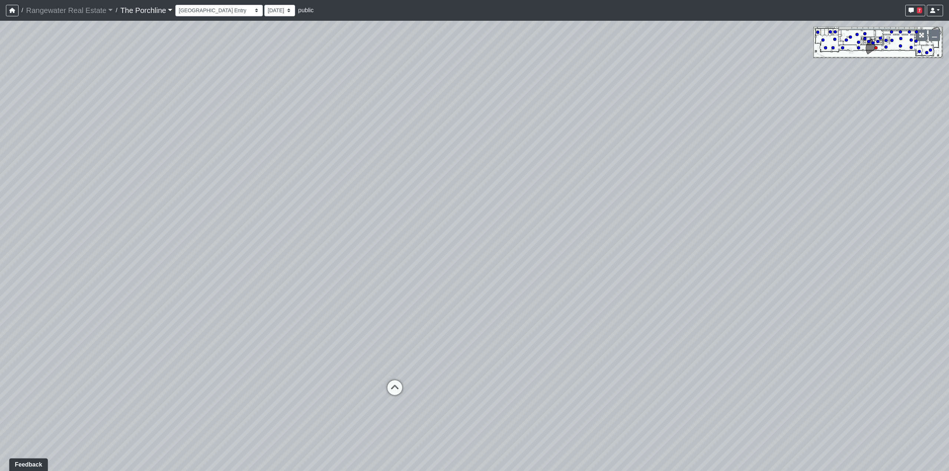
click at [518, 120] on div "Loading... Seating Loading... Mailroom Entry Loading... Lounge Entry Loading...…" at bounding box center [474, 246] width 949 height 450
drag, startPoint x: 473, startPoint y: 247, endPoint x: 484, endPoint y: 186, distance: 62.4
click at [484, 186] on div "Loading... Seating Loading... Mailroom Entry Loading... Lounge Entry Loading...…" at bounding box center [474, 246] width 949 height 450
